Goal: Complete application form: Complete application form

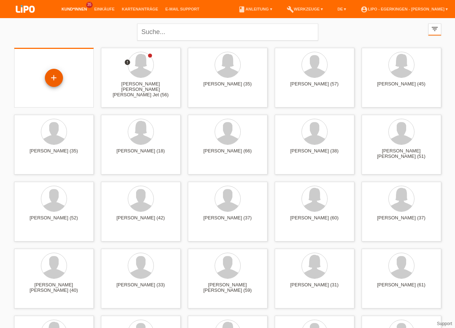
click at [52, 73] on div "+" at bounding box center [54, 78] width 18 height 18
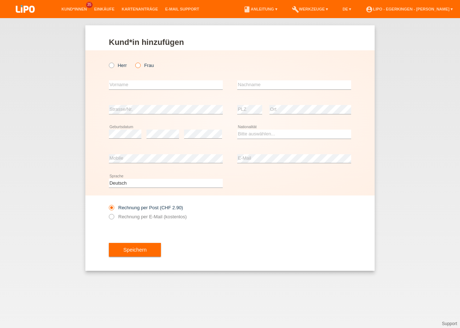
click at [134, 61] on icon at bounding box center [134, 61] width 0 height 0
click at [140, 64] on input "Frau" at bounding box center [137, 65] width 5 height 5
radio input "true"
click at [125, 84] on input "text" at bounding box center [166, 84] width 114 height 9
type input "karelina"
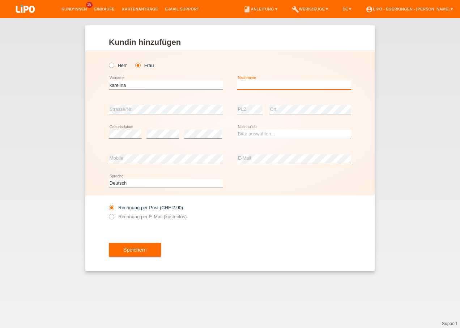
click at [265, 85] on input "text" at bounding box center [294, 84] width 114 height 9
type input "mikolajczuk"
drag, startPoint x: 268, startPoint y: 112, endPoint x: 289, endPoint y: 61, distance: 54.8
click at [289, 61] on div "Herr Frau" at bounding box center [230, 61] width 242 height 22
click at [247, 135] on select "Bitte auswählen... Schweiz Deutschland Liechtenstein Österreich ------------ Af…" at bounding box center [294, 133] width 114 height 9
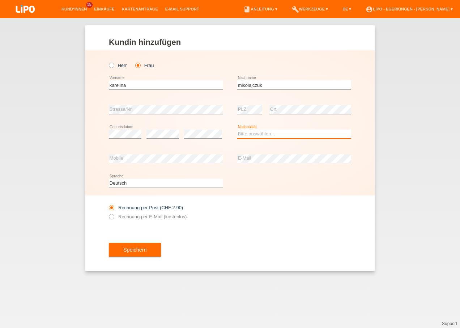
select select "PL"
click at [251, 134] on select "Bitte auswählen... Schweiz Deutschland Liechtenstein Österreich ------------ Af…" at bounding box center [294, 133] width 114 height 9
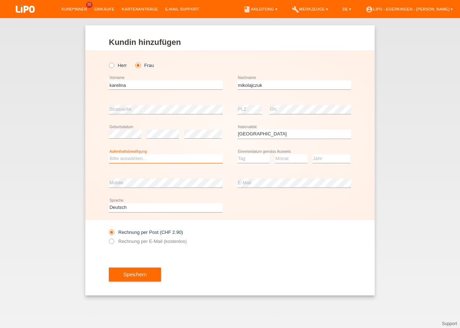
click at [151, 159] on select "Bitte auswählen... C B B - Flüchtlingsstatus Andere" at bounding box center [166, 158] width 114 height 9
select select "B"
click at [109, 154] on select "Bitte auswählen... C B B - Flüchtlingsstatus Andere" at bounding box center [166, 158] width 114 height 9
click at [247, 158] on select "Tag 01 02 03 04 05 06 07 08 09 10 11" at bounding box center [253, 158] width 33 height 9
select select "11"
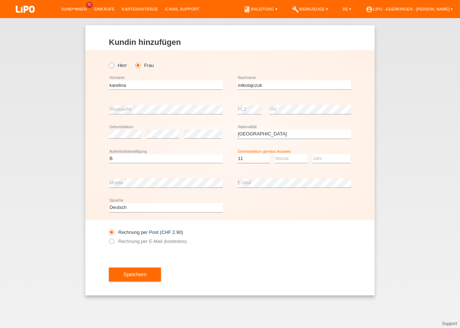
click at [237, 154] on select "Tag 01 02 03 04 05 06 07 08 09 10 11" at bounding box center [253, 158] width 33 height 9
click at [284, 155] on select "Monat 01 02 03 04 05 06 07 08 09 10 11" at bounding box center [291, 158] width 33 height 9
select select "01"
click at [275, 154] on select "Monat 01 02 03 04 05 06 07 08 09 10 11" at bounding box center [291, 158] width 33 height 9
click at [321, 157] on select "Jahr 2025 2024 2023 2022 2021 2020 2019 2018 2017 2016 2015 2014 2013 2012 2011…" at bounding box center [331, 158] width 38 height 9
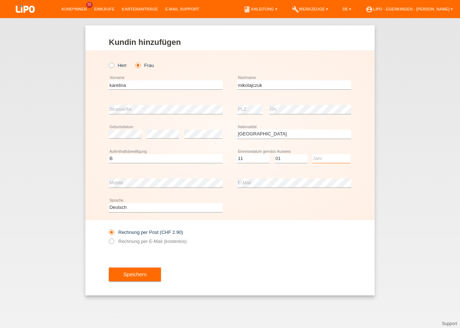
select select "2021"
click at [312, 154] on select "Jahr 2025 2024 2023 2022 2021 2020 2019 2018 2017 2016 2015 2014 2013 2012 2011…" at bounding box center [331, 158] width 38 height 9
click at [108, 237] on icon at bounding box center [108, 237] width 0 height 0
click at [111, 242] on input "Rechnung per E-Mail (kostenlos)" at bounding box center [111, 242] width 5 height 9
radio input "true"
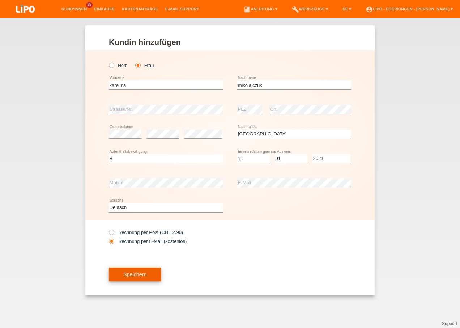
click at [125, 272] on span "Speichern" at bounding box center [134, 274] width 23 height 6
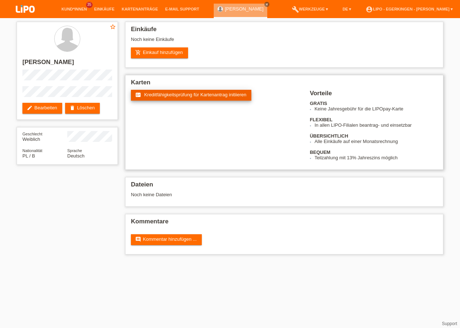
click at [175, 94] on span "Kreditfähigkeitsprüfung für Kartenantrag initiieren" at bounding box center [195, 94] width 102 height 5
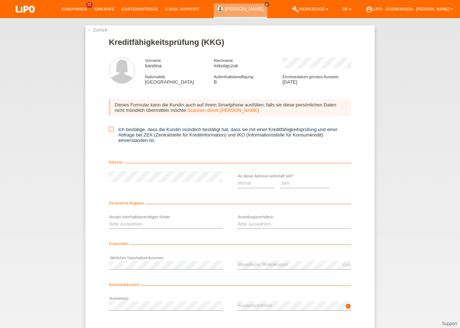
click at [109, 130] on icon at bounding box center [111, 129] width 5 height 5
click at [109, 130] on input "Ich bestätige, dass die Kundin mündlich bestätigt hat, dass sie mit einer Kredi…" at bounding box center [111, 129] width 5 height 5
checkbox input "true"
click at [245, 183] on select "Monat 01 02 03 04 05 06 07 08 09 10" at bounding box center [256, 183] width 38 height 9
select select "04"
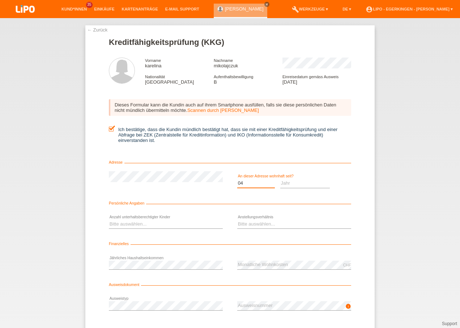
click at [237, 179] on select "Monat 01 02 03 04 05 06 07 08 09 10" at bounding box center [256, 183] width 38 height 9
click at [285, 183] on select "Jahr 2025 2024 2023 2022 2021 2020 2019 2018 2017 2016 2015 2014 2013 2012 2011…" at bounding box center [305, 183] width 50 height 9
select select "2021"
click at [280, 179] on select "Jahr 2025 2024 2023 2022 2021 2020 2019 2018 2017 2016 2015 2014 2013 2012 2011…" at bounding box center [305, 183] width 50 height 9
click at [123, 224] on select "Bitte auswählen... 0 1 2 3 4 5 6 7 8 9" at bounding box center [166, 224] width 114 height 9
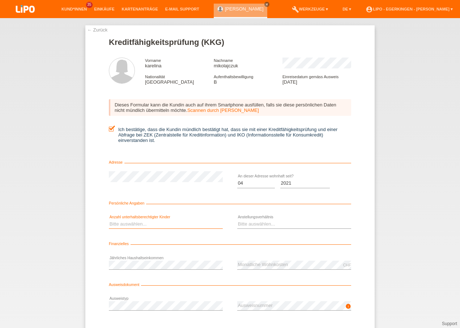
select select "0"
click at [109, 220] on select "Bitte auswählen... 0 1 2 3 4 5 6 7 8 9" at bounding box center [166, 224] width 114 height 9
click at [246, 222] on select "Bitte auswählen... Unbefristet Befristet Lehrling/Student Pensioniert Nicht arb…" at bounding box center [294, 224] width 114 height 9
select select "UNLIMITED"
click at [237, 220] on select "Bitte auswählen... Unbefristet Befristet Lehrling/Student Pensioniert Nicht arb…" at bounding box center [294, 224] width 114 height 9
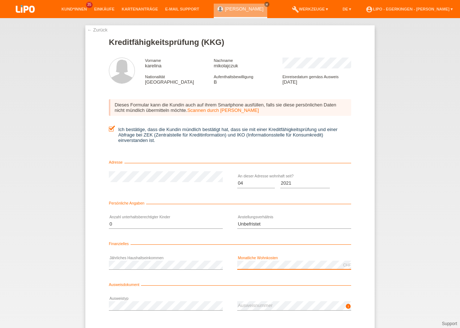
scroll to position [36, 0]
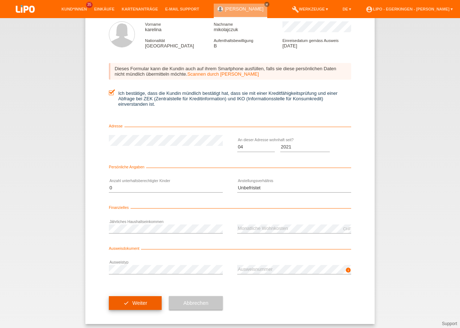
click at [133, 299] on button "check Weiter" at bounding box center [135, 303] width 53 height 14
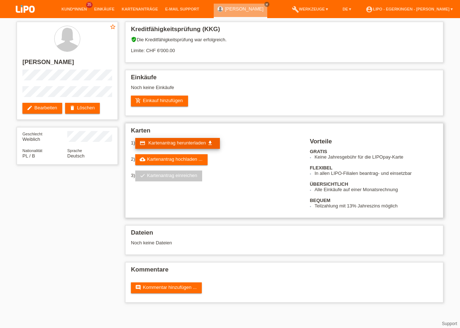
click at [163, 141] on span "Kartenantrag herunterladen" at bounding box center [177, 142] width 58 height 5
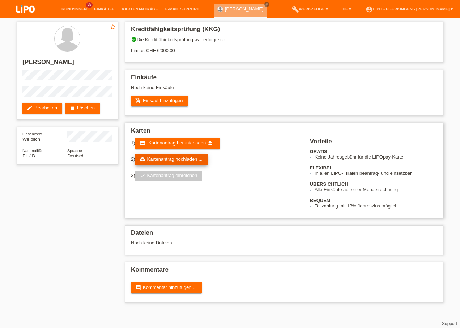
click at [154, 156] on link "cloud_upload Kartenantrag hochladen ..." at bounding box center [171, 159] width 72 height 11
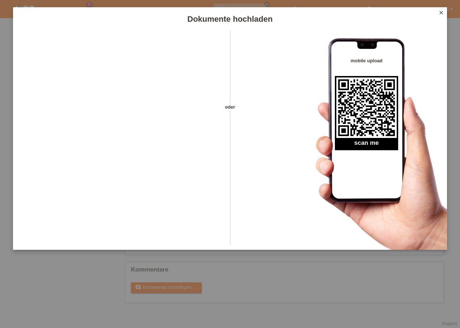
click at [442, 11] on icon "close" at bounding box center [441, 13] width 6 height 6
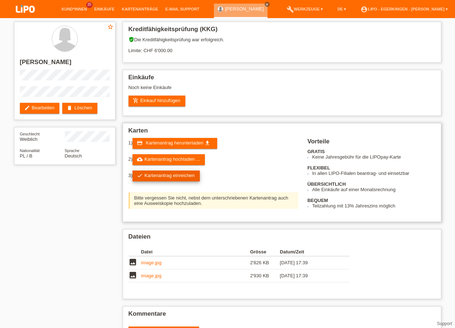
click at [162, 174] on link "check Kartenantrag einreichen" at bounding box center [165, 175] width 67 height 11
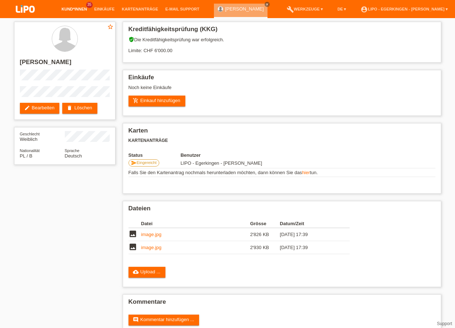
click at [73, 7] on link "Kund*innen" at bounding box center [74, 9] width 33 height 4
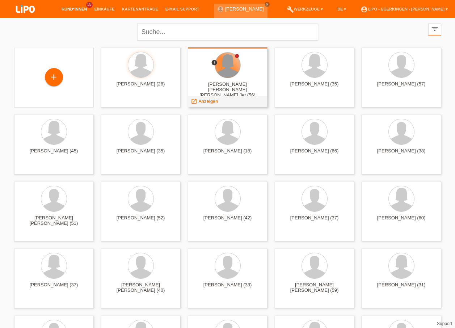
click at [227, 72] on div at bounding box center [227, 64] width 25 height 25
click at [210, 98] on div "launch Anzeigen" at bounding box center [204, 101] width 33 height 11
click at [209, 99] on span "Anzeigen" at bounding box center [208, 100] width 20 height 5
